Goal: Task Accomplishment & Management: Manage account settings

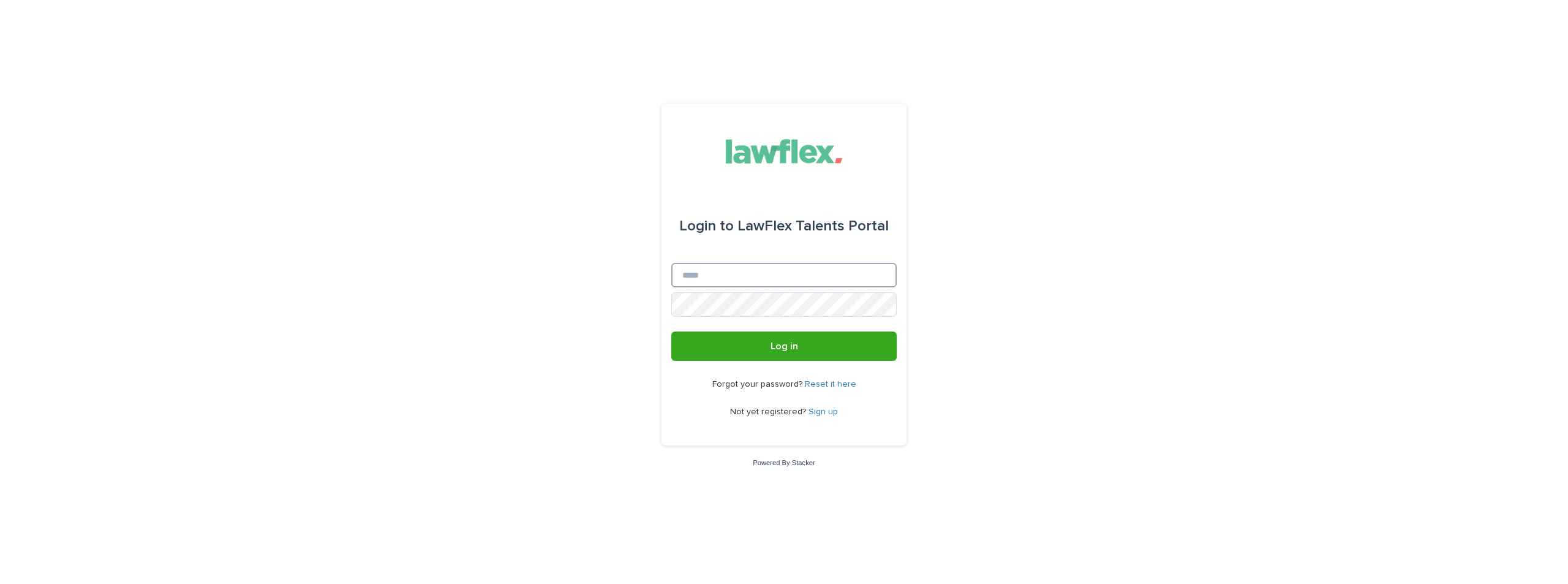
click at [741, 283] on input "Email" at bounding box center [784, 275] width 225 height 25
type input "**********"
click at [672, 332] on button "Log in" at bounding box center [784, 346] width 225 height 29
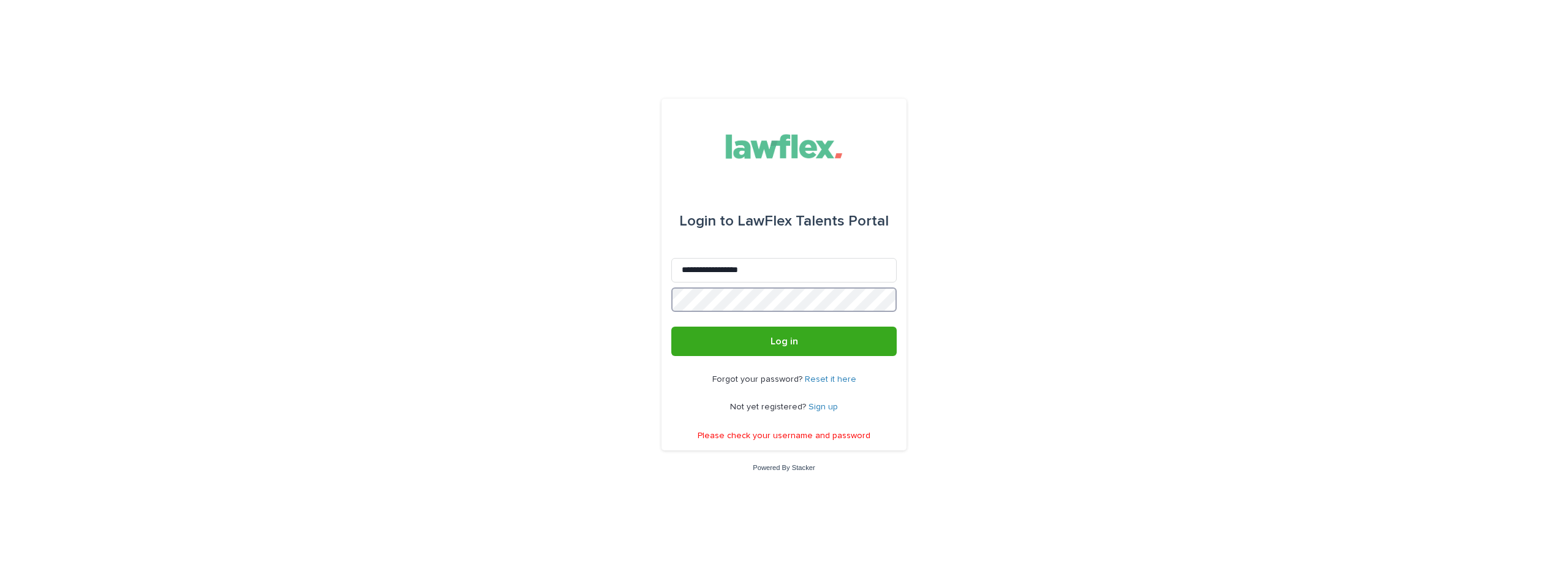
click at [560, 290] on div "**********" at bounding box center [784, 292] width 1568 height 584
click at [672, 326] on button "Log in" at bounding box center [784, 341] width 225 height 29
click at [833, 409] on link "Sign up" at bounding box center [824, 406] width 29 height 9
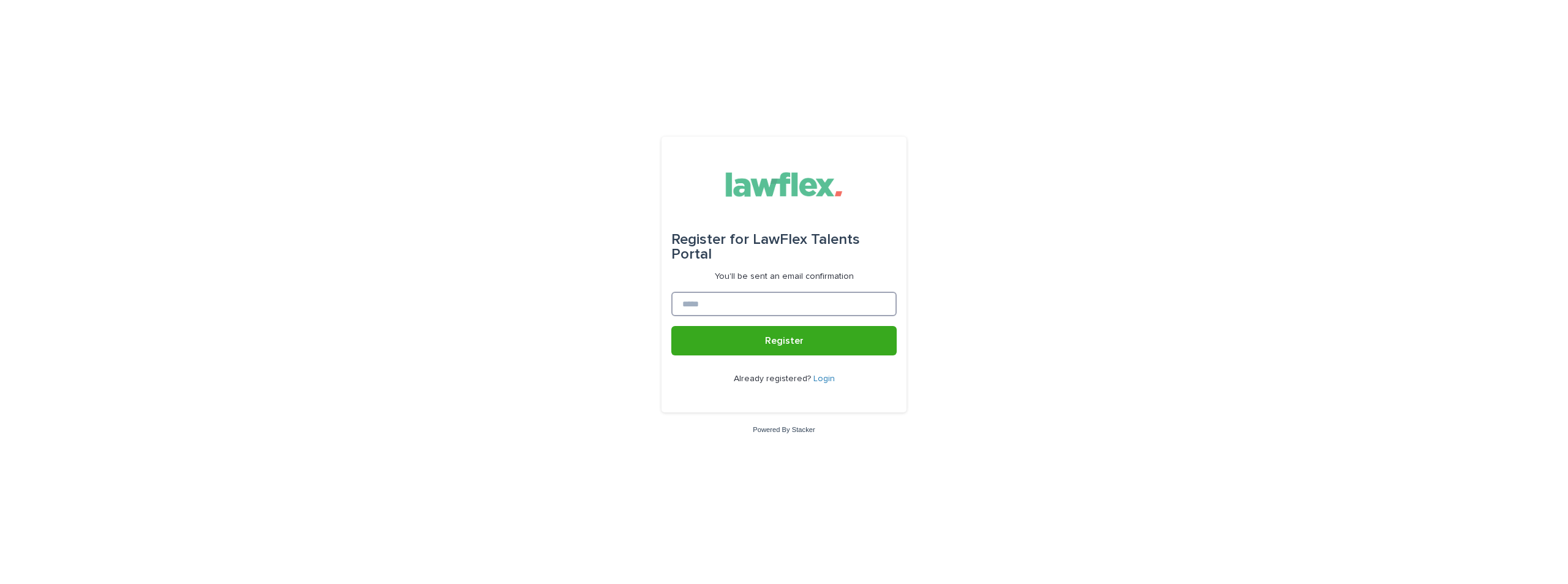
click at [788, 299] on input at bounding box center [784, 304] width 225 height 25
type input "**********"
drag, startPoint x: 793, startPoint y: 317, endPoint x: 788, endPoint y: 349, distance: 32.4
click at [788, 349] on button "Register" at bounding box center [784, 341] width 225 height 29
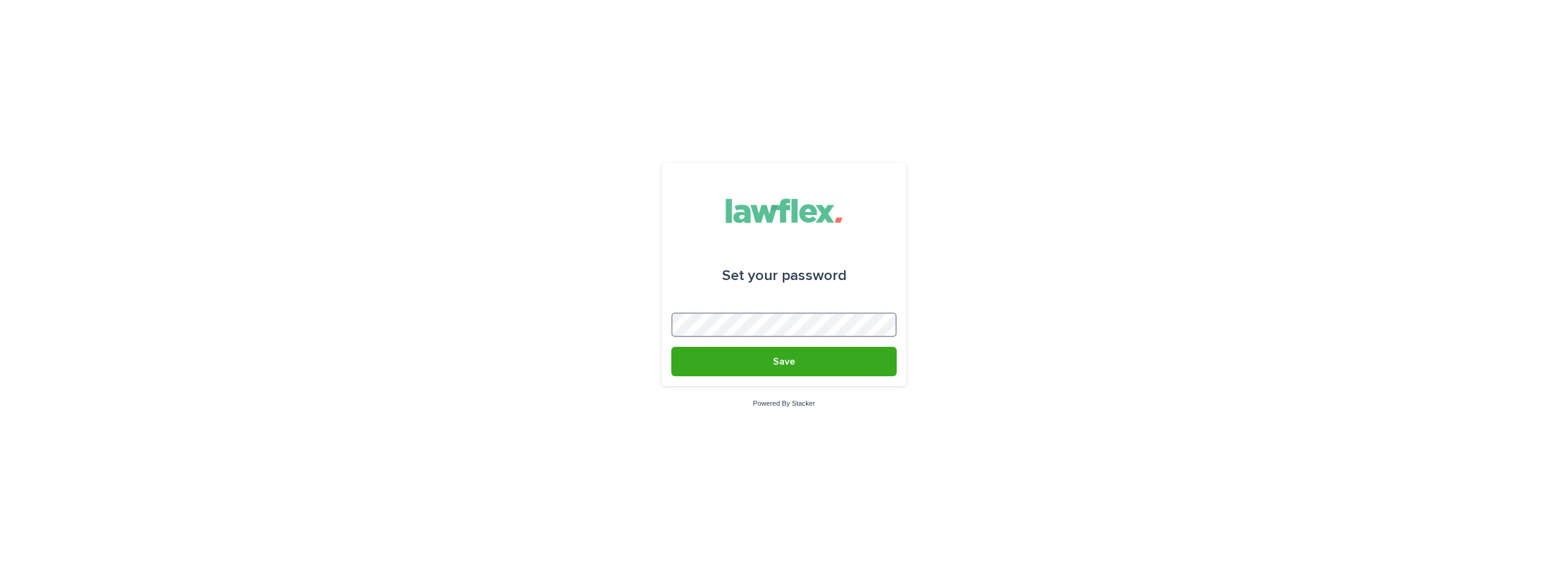
click at [672, 347] on button "Save" at bounding box center [784, 362] width 225 height 29
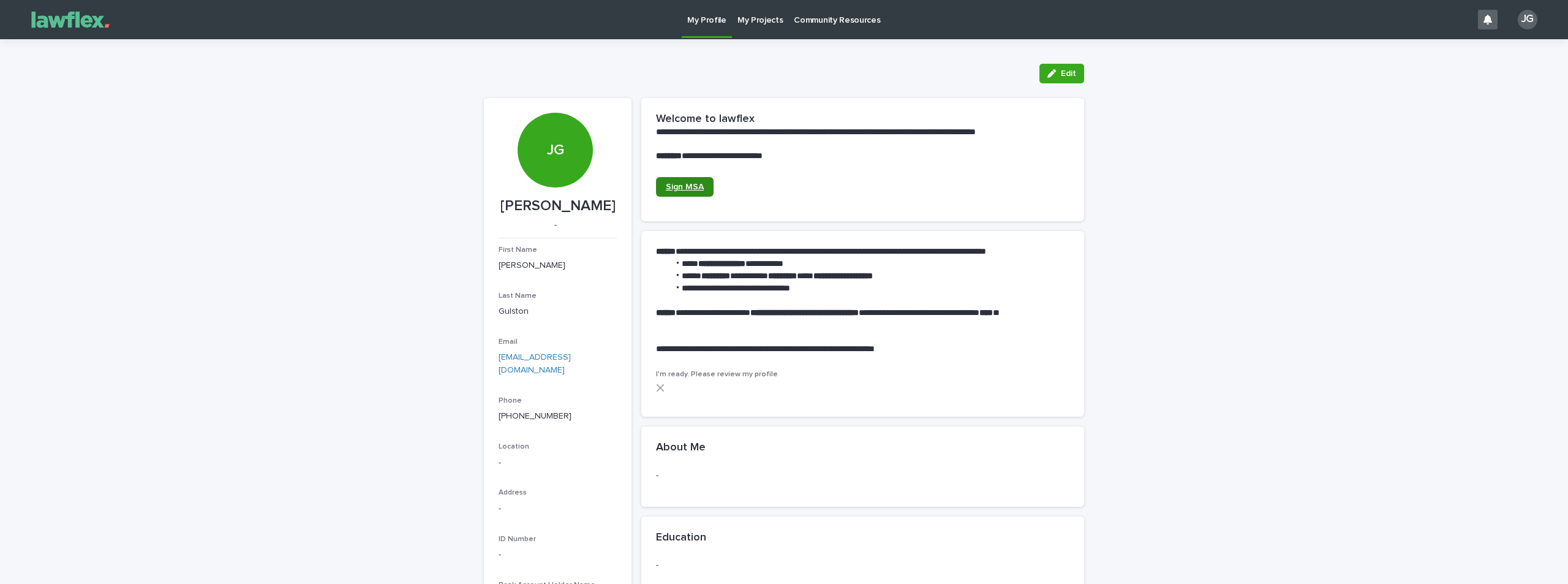
click at [693, 190] on span "Sign MSA" at bounding box center [685, 187] width 38 height 9
click at [656, 389] on icon at bounding box center [660, 387] width 9 height 9
click at [660, 376] on span "I'm ready. Please review my profile" at bounding box center [717, 373] width 122 height 7
click at [759, 21] on p "My Projects" at bounding box center [760, 12] width 46 height 26
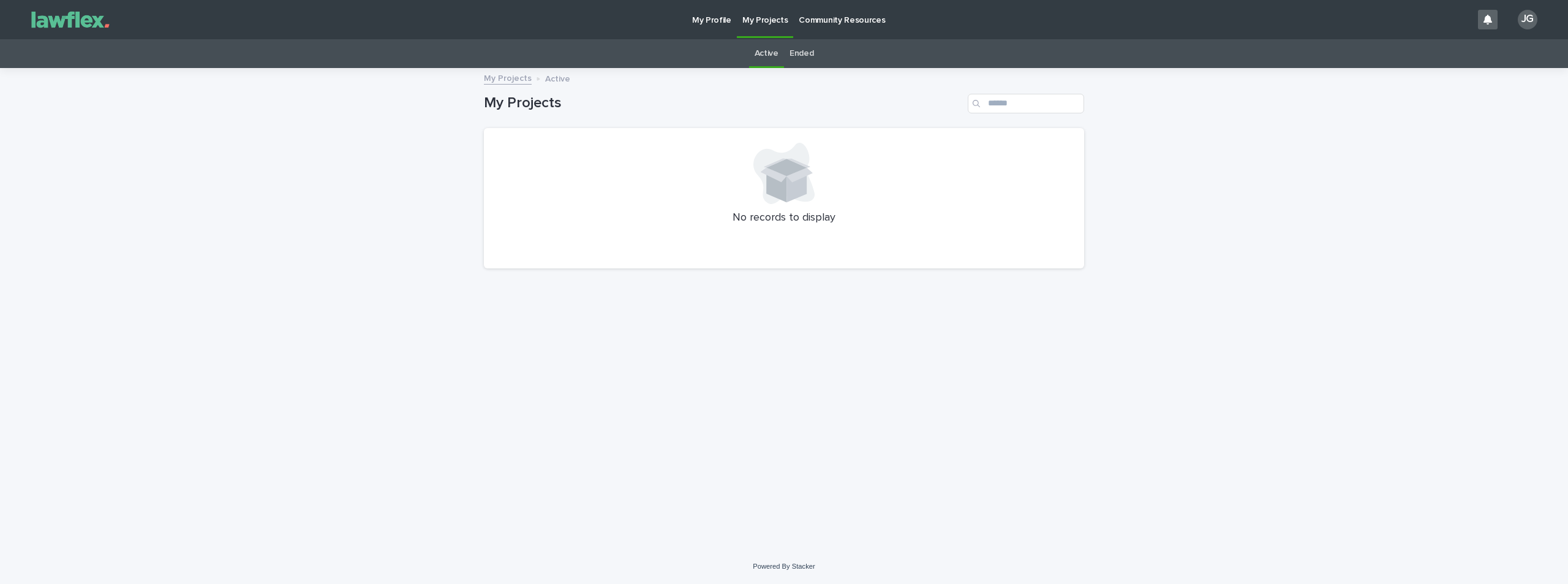
click at [801, 54] on link "Ended" at bounding box center [801, 53] width 24 height 29
click at [769, 54] on link "Active" at bounding box center [766, 53] width 24 height 29
click at [826, 13] on p "Community Resources" at bounding box center [841, 12] width 86 height 26
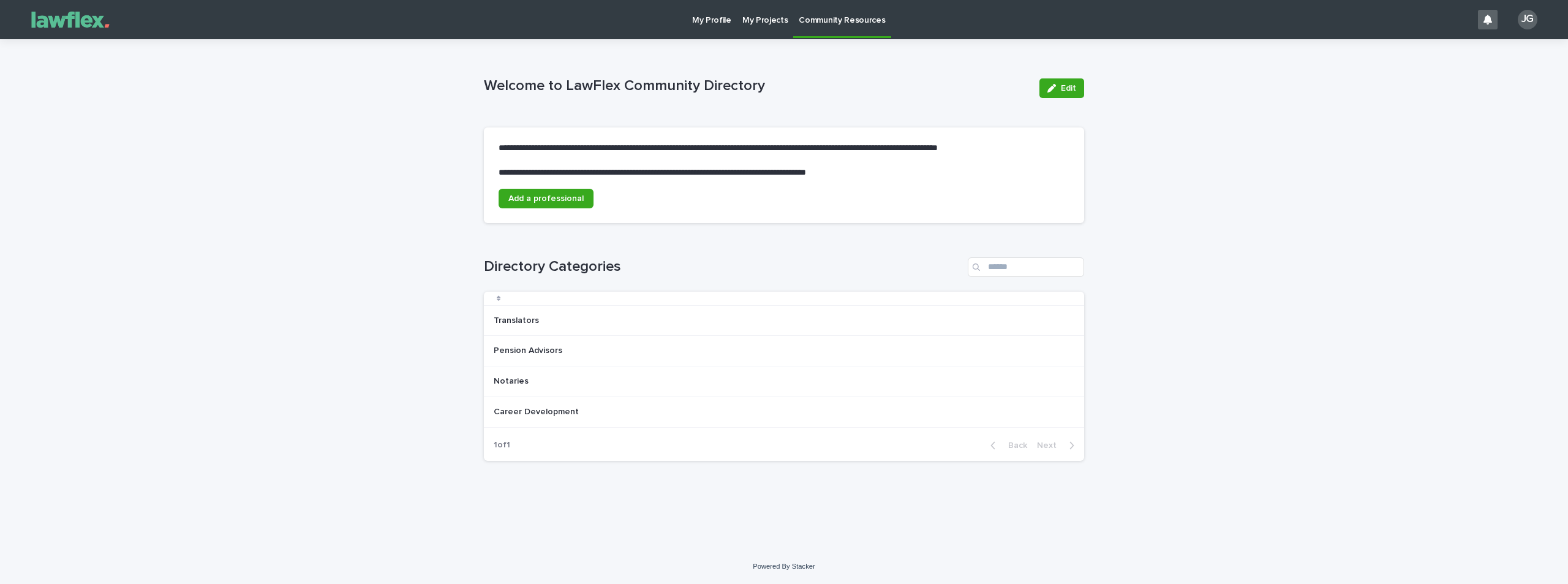
click at [714, 19] on p "My Profile" at bounding box center [712, 12] width 40 height 26
